Goal: Communication & Community: Answer question/provide support

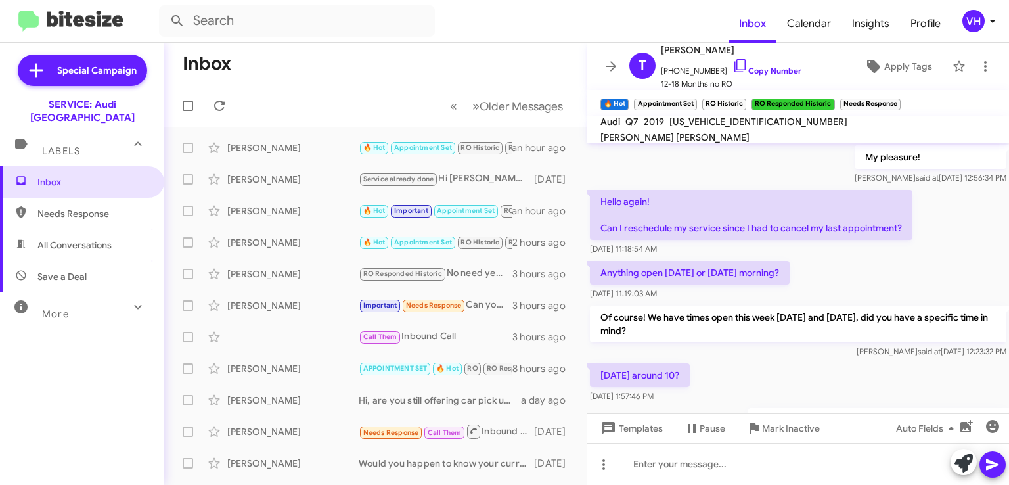
scroll to position [700, 0]
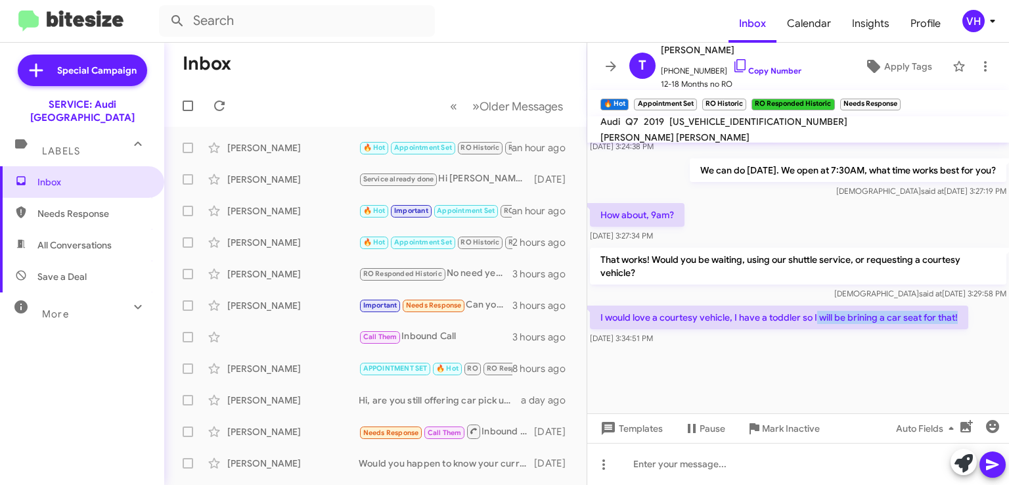
drag, startPoint x: 962, startPoint y: 316, endPoint x: 812, endPoint y: 305, distance: 150.8
click at [815, 305] on p "I would love a courtesy vehicle, I have a toddler so I will be brining a car se…" at bounding box center [779, 317] width 378 height 24
click at [767, 305] on p "I would love a courtesy vehicle, I have a toddler so I will be brining a car se…" at bounding box center [779, 317] width 378 height 24
drag, startPoint x: 762, startPoint y: 316, endPoint x: 876, endPoint y: 310, distance: 113.8
click at [876, 310] on p "I would love a courtesy vehicle, I have a toddler so I will be brining a car se…" at bounding box center [779, 317] width 378 height 24
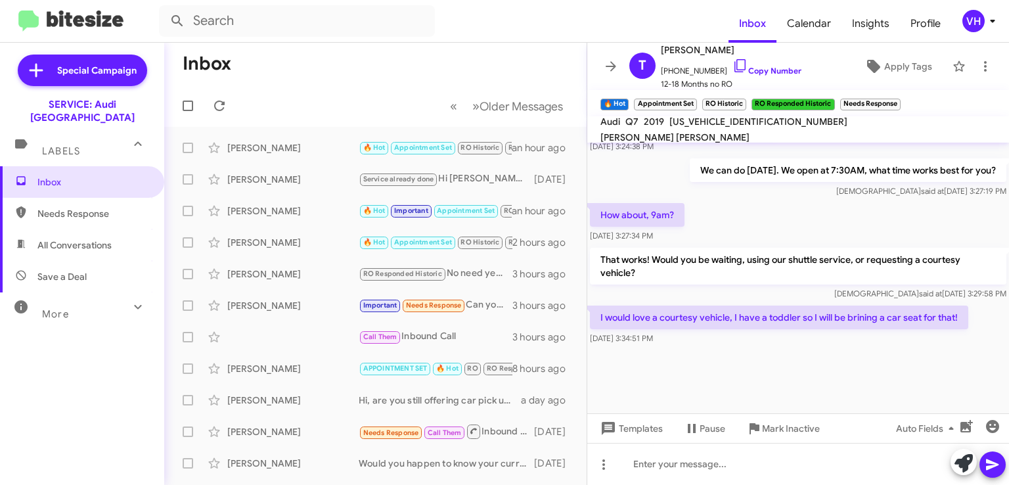
click at [893, 310] on p "I would love a courtesy vehicle, I have a toddler so I will be brining a car se…" at bounding box center [779, 317] width 378 height 24
click at [708, 127] on span "[US_VEHICLE_IDENTIFICATION_NUMBER]" at bounding box center [758, 122] width 178 height 12
copy span "[US_VEHICLE_IDENTIFICATION_NUMBER]"
click at [737, 226] on div "How about, 9am? [DATE] 3:27:34 PM" at bounding box center [798, 222] width 422 height 45
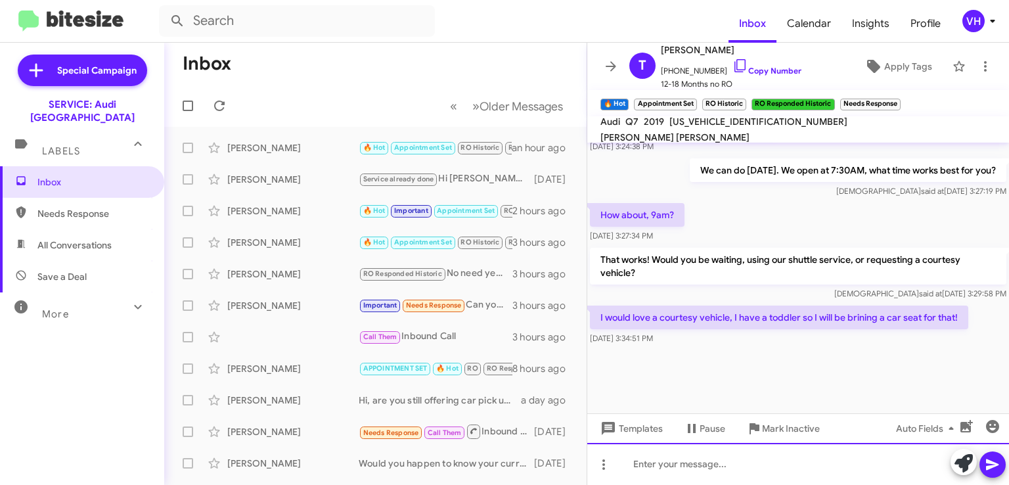
click at [646, 466] on div at bounding box center [798, 464] width 422 height 42
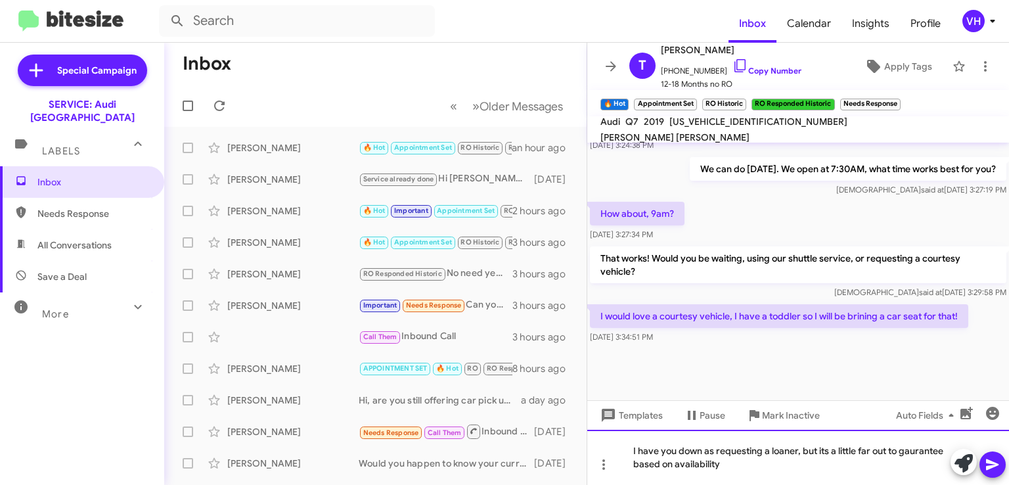
click at [914, 453] on div "I have you down as requesting a loaner, but its a little far out to gaurantee b…" at bounding box center [798, 457] width 422 height 55
click at [752, 460] on div "I have you down as requesting a loaner, but its a little far out to guarantee b…" at bounding box center [798, 457] width 422 height 55
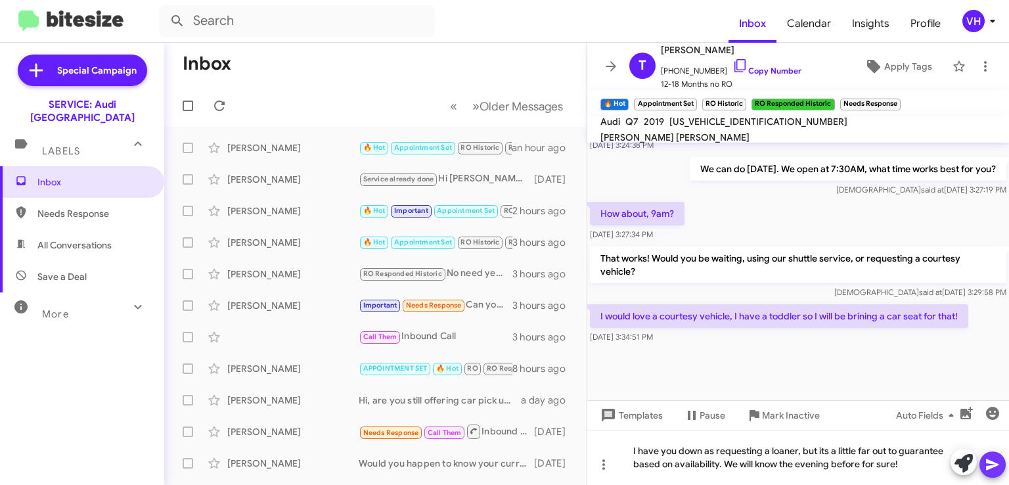
click at [990, 464] on icon at bounding box center [993, 465] width 16 height 16
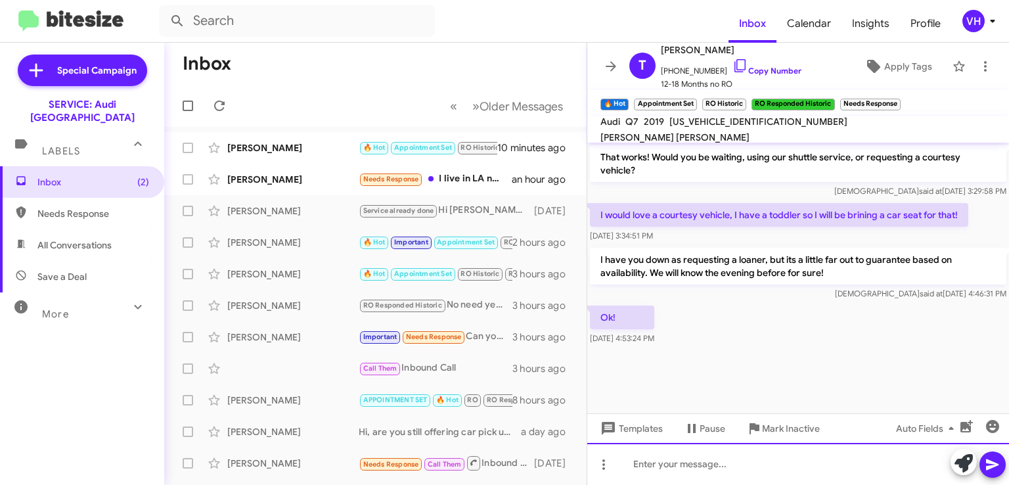
scroll to position [687, 0]
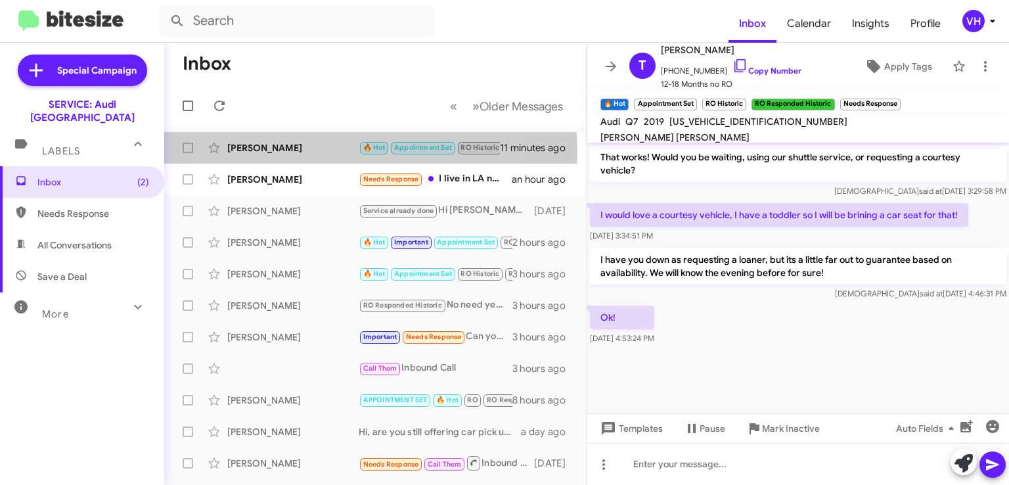
click at [300, 152] on div "[PERSON_NAME]" at bounding box center [292, 147] width 131 height 13
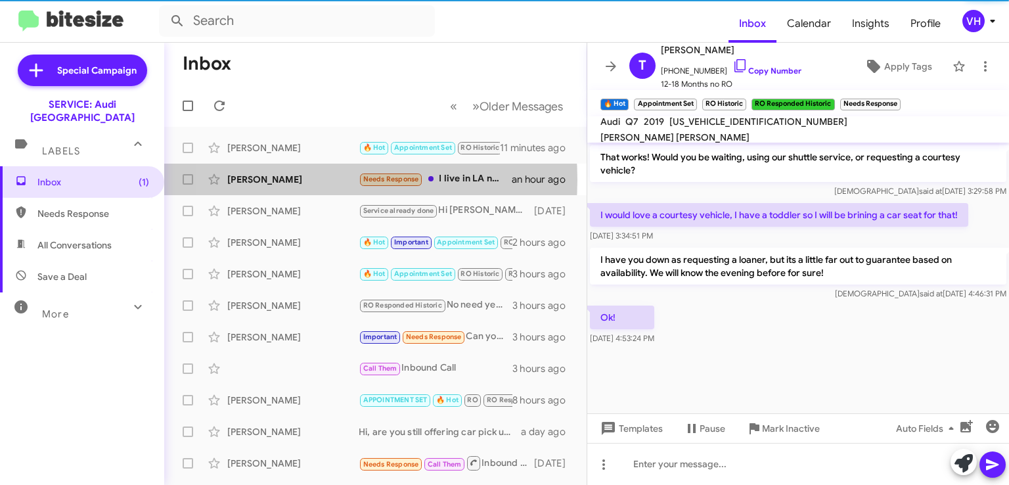
click at [303, 179] on div "[PERSON_NAME]" at bounding box center [292, 179] width 131 height 13
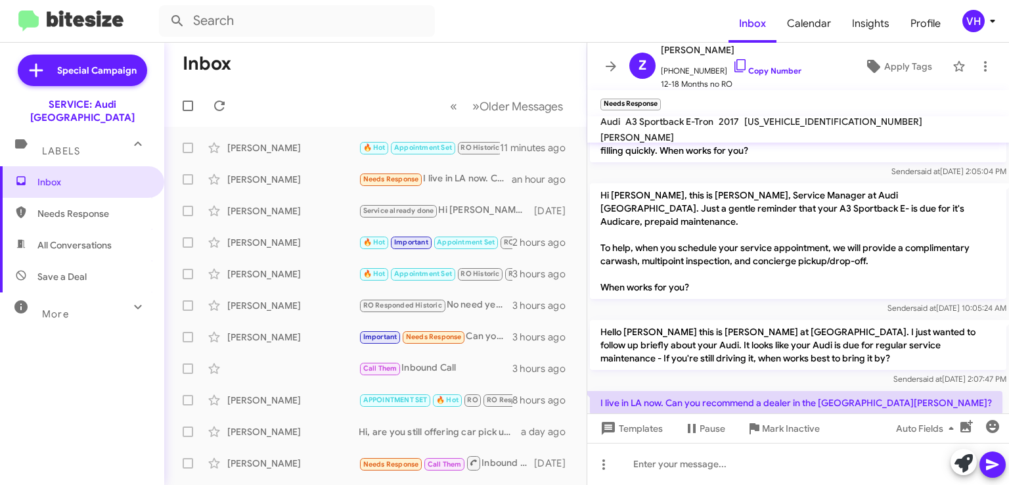
scroll to position [118, 0]
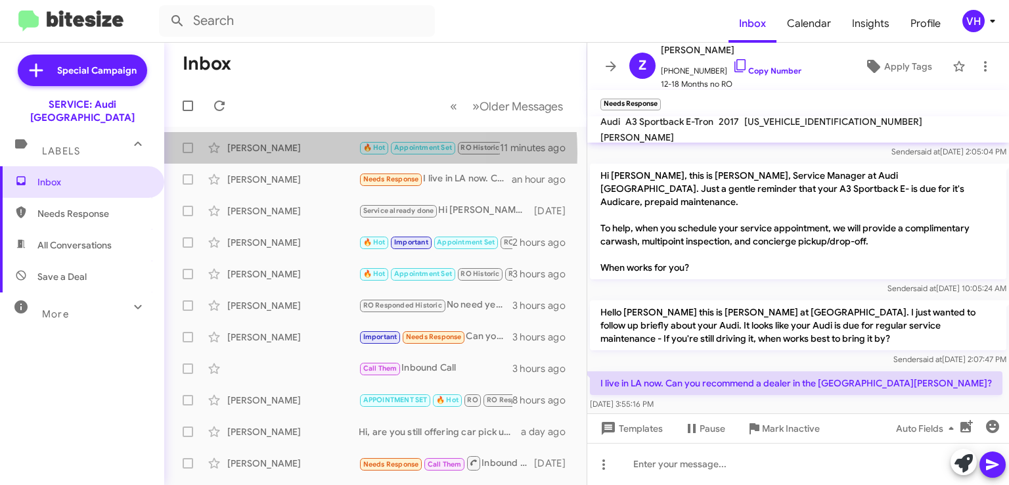
click at [281, 153] on div "[PERSON_NAME]" at bounding box center [292, 147] width 131 height 13
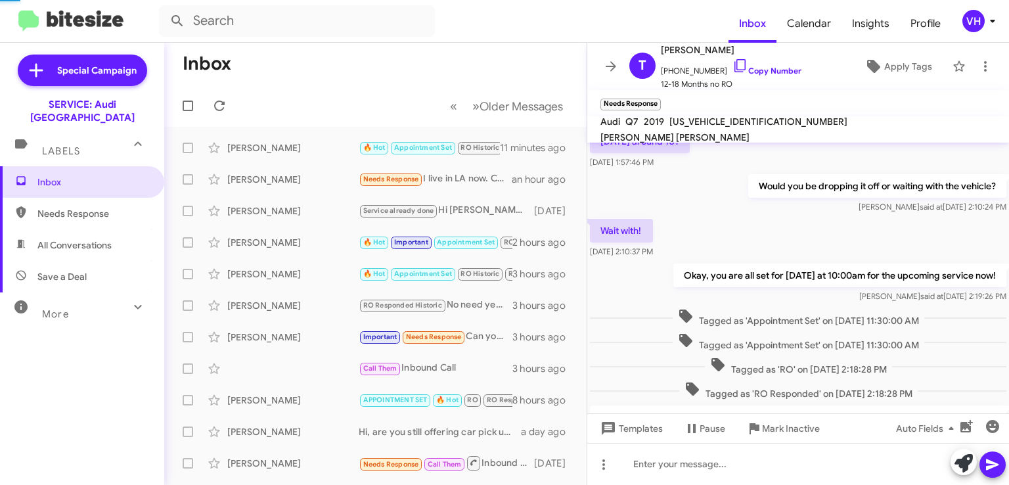
scroll to position [687, 0]
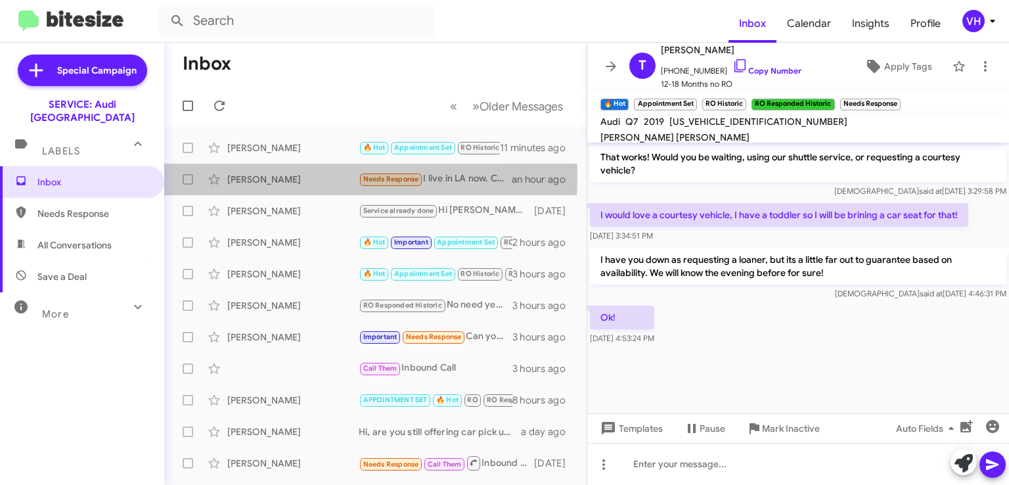
click at [286, 176] on div "[PERSON_NAME]" at bounding box center [292, 179] width 131 height 13
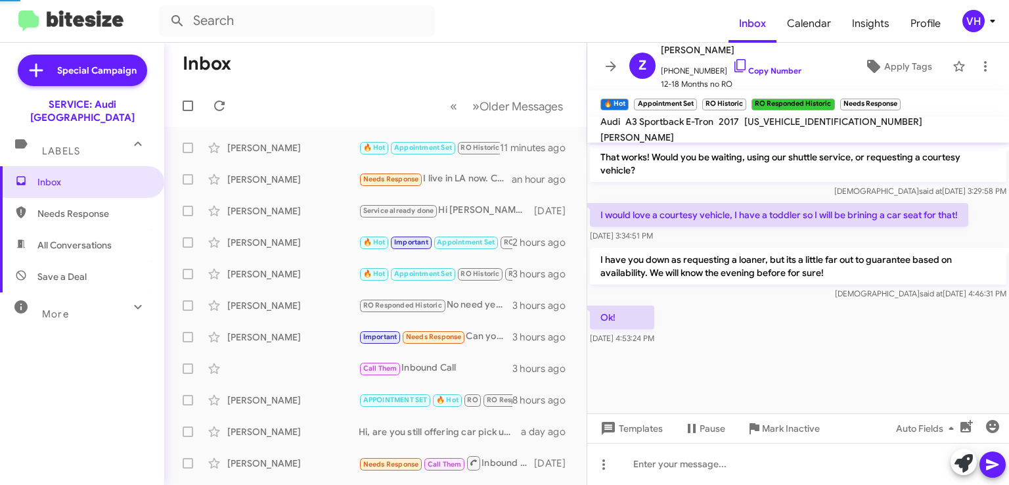
scroll to position [118, 0]
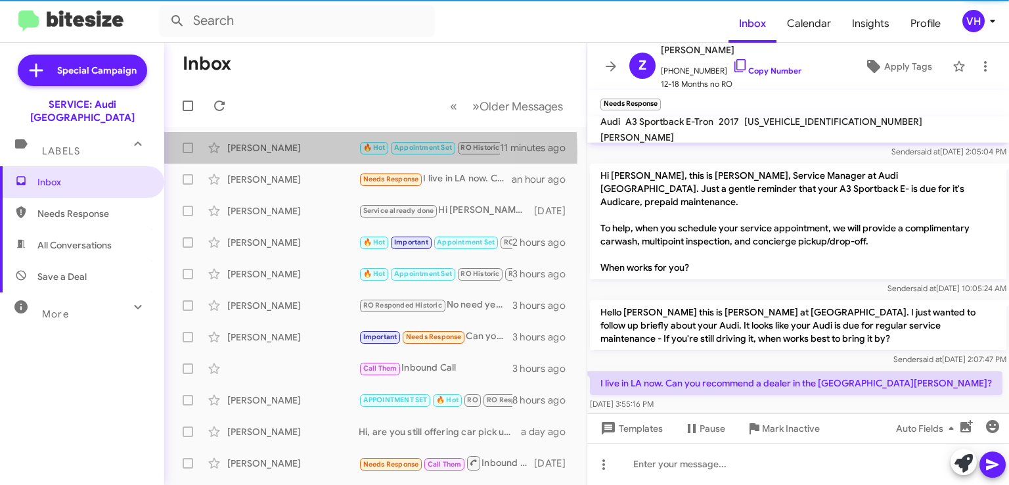
click at [296, 153] on div "[PERSON_NAME]" at bounding box center [292, 147] width 131 height 13
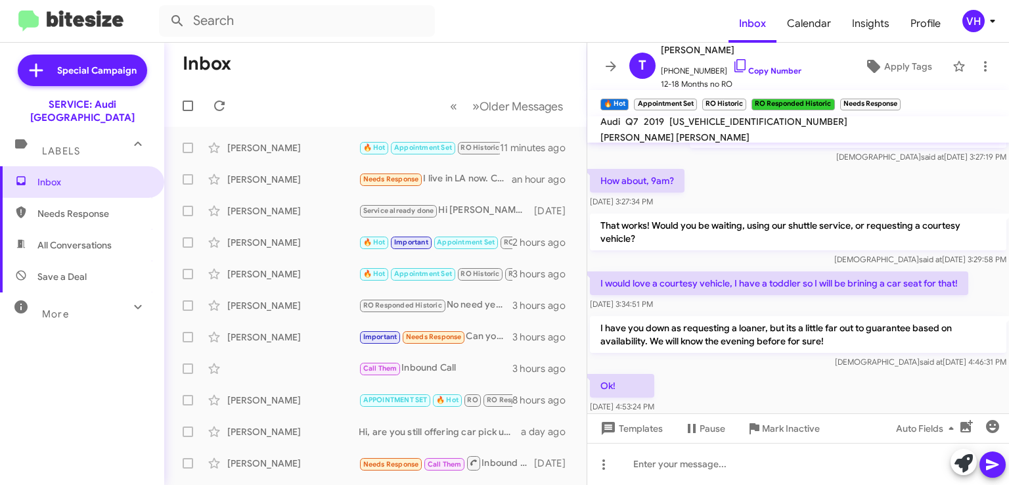
scroll to position [1650, 0]
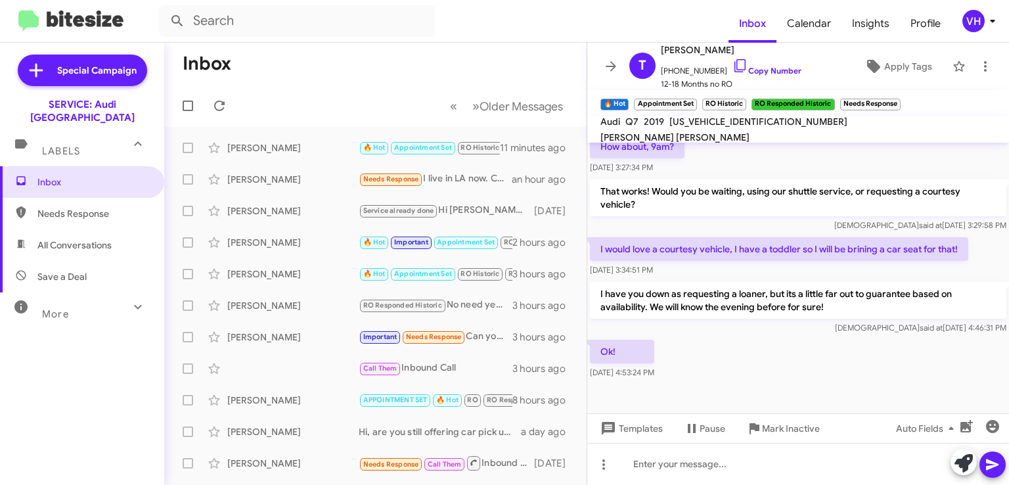
click at [884, 70] on span "Apply Tags" at bounding box center [908, 67] width 48 height 24
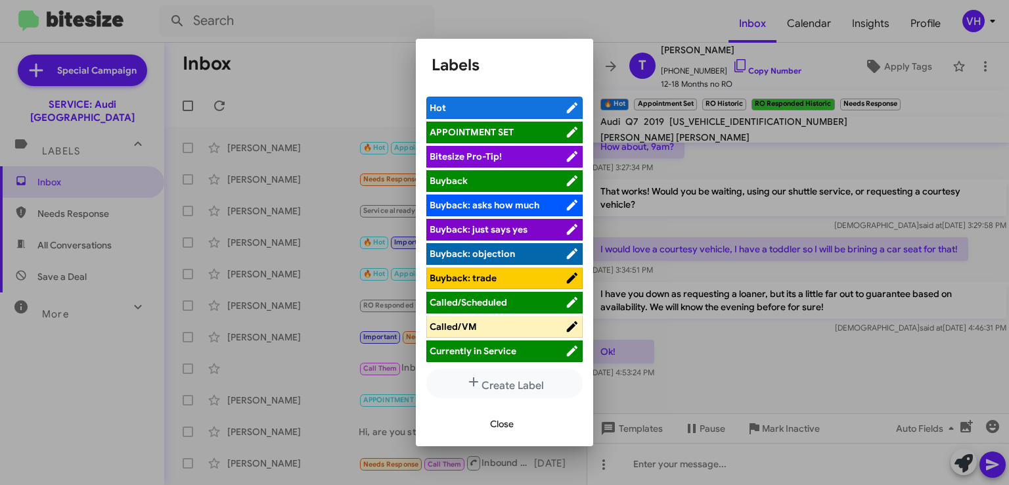
click at [529, 131] on span "APPOINTMENT SET" at bounding box center [497, 131] width 135 height 13
click at [482, 426] on button "Close" at bounding box center [502, 424] width 45 height 24
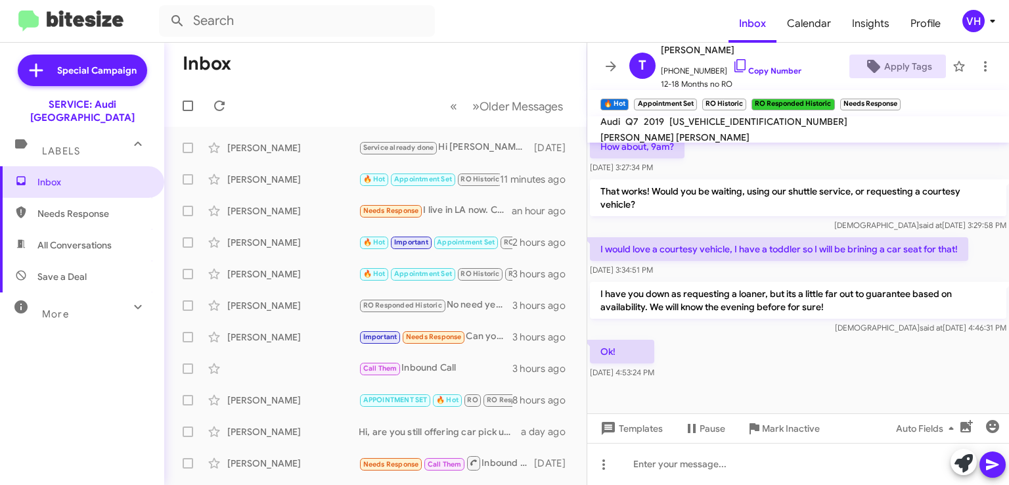
click at [710, 359] on div "Ok! [DATE] 4:53:24 PM" at bounding box center [798, 359] width 422 height 45
click at [898, 101] on span "×" at bounding box center [897, 98] width 8 height 16
click at [742, 100] on span "×" at bounding box center [743, 98] width 8 height 16
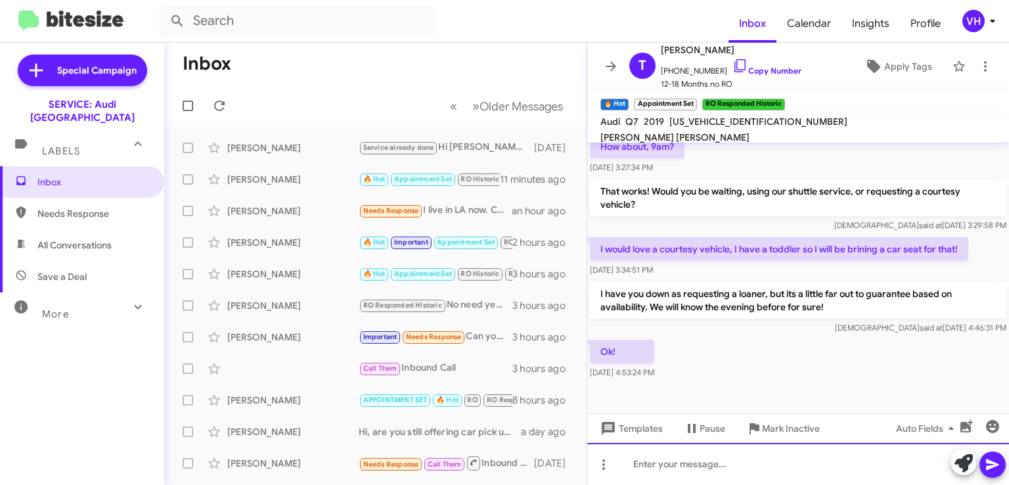
click at [677, 462] on div at bounding box center [798, 464] width 422 height 42
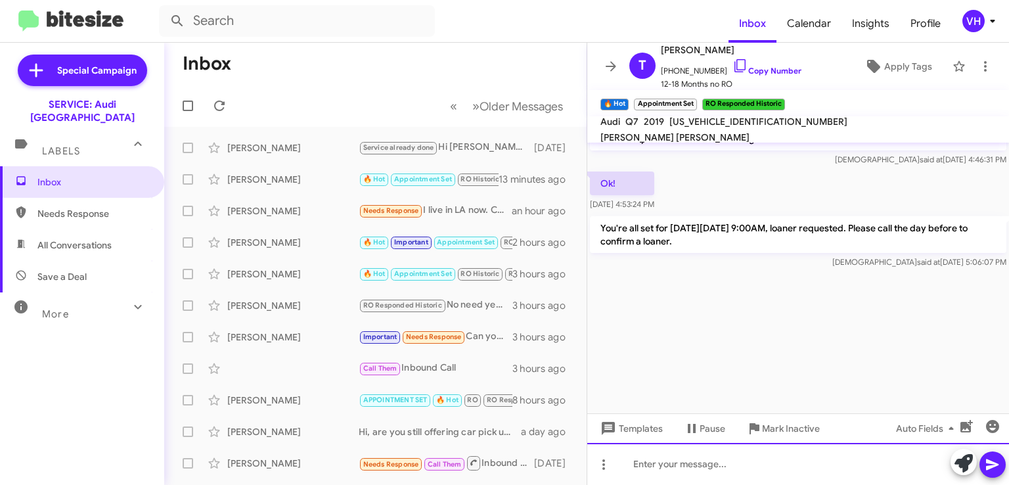
scroll to position [2323, 0]
